Goal: Information Seeking & Learning: Learn about a topic

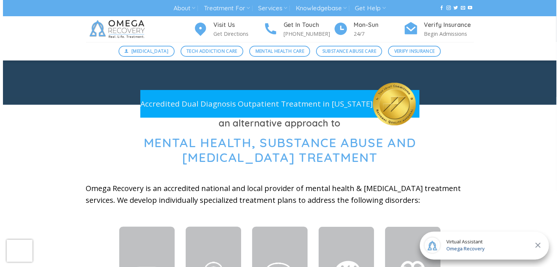
scroll to position [148, 0]
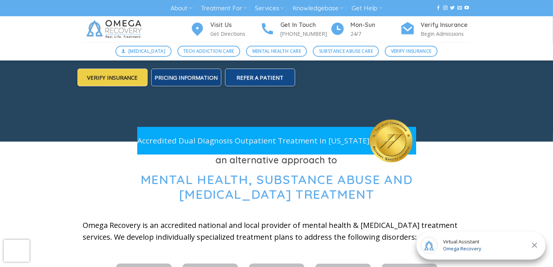
click at [181, 76] on span "Pricing Information" at bounding box center [186, 77] width 63 height 7
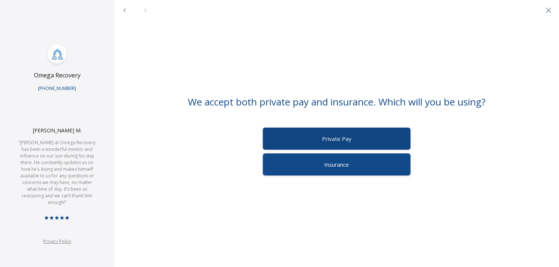
click at [316, 141] on label "Private Pay" at bounding box center [337, 139] width 148 height 22
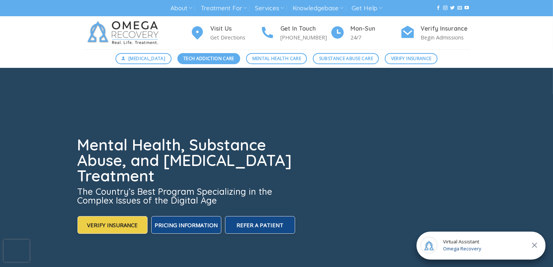
click at [211, 59] on span "Tech Addiction Care" at bounding box center [208, 58] width 51 height 7
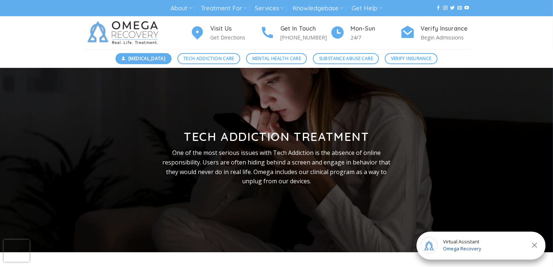
click at [153, 59] on span "[MEDICAL_DATA]" at bounding box center [146, 58] width 37 height 7
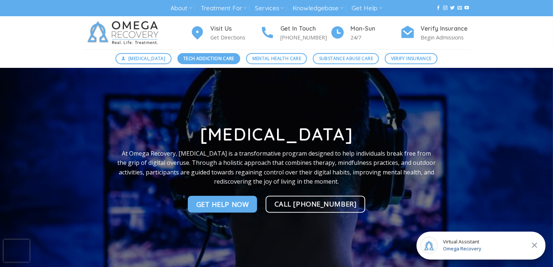
click at [212, 61] on span "Tech Addiction Care" at bounding box center [208, 58] width 51 height 7
